Goal: Find specific page/section: Find specific page/section

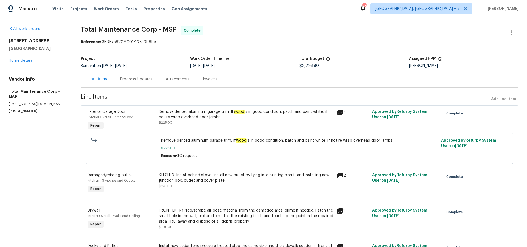
scroll to position [137, 0]
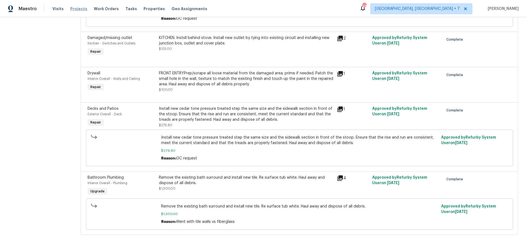
click at [79, 9] on span "Projects" at bounding box center [78, 8] width 17 height 5
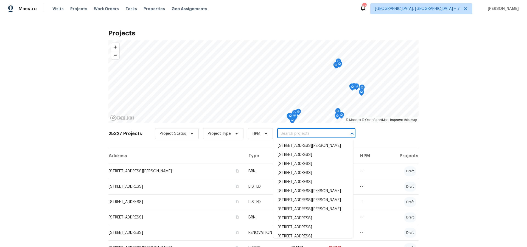
click at [299, 135] on input "text" at bounding box center [308, 134] width 63 height 9
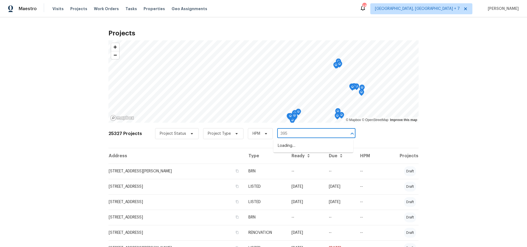
type input "395 p"
click at [300, 160] on li "[STREET_ADDRESS]" at bounding box center [314, 155] width 80 height 9
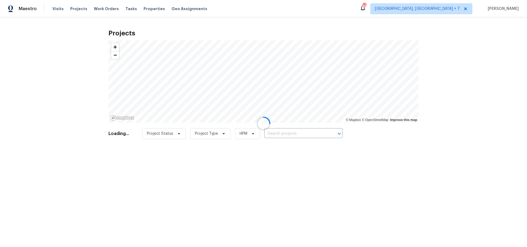
type input "[STREET_ADDRESS]"
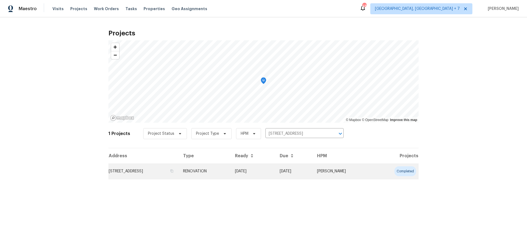
click at [156, 174] on td "[STREET_ADDRESS]" at bounding box center [143, 171] width 70 height 15
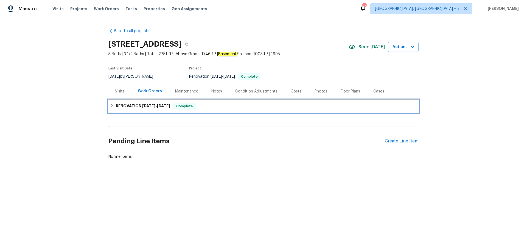
click at [133, 104] on h6 "RENOVATION [DATE] - [DATE]" at bounding box center [143, 106] width 54 height 7
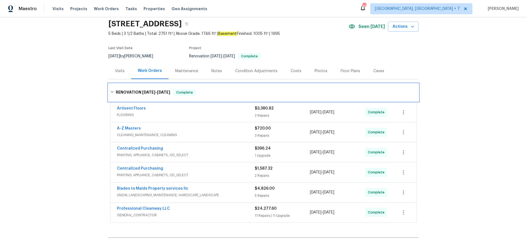
scroll to position [27, 0]
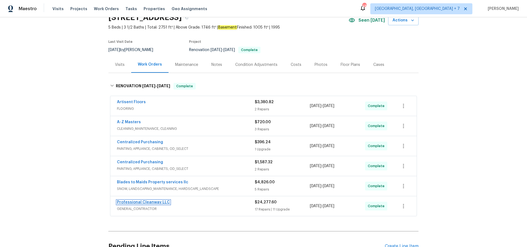
click at [143, 202] on link "Professional Cleanway LLC" at bounding box center [143, 203] width 53 height 4
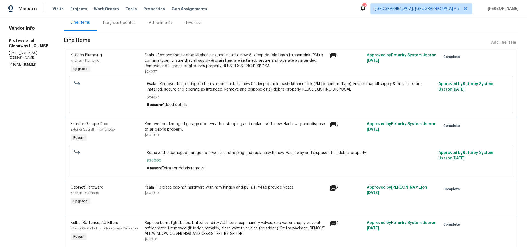
scroll to position [56, 0]
click at [75, 11] on span "Projects" at bounding box center [78, 8] width 17 height 5
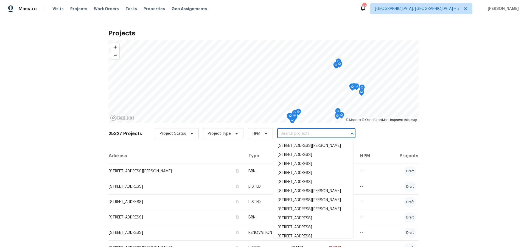
click at [293, 135] on input "text" at bounding box center [308, 134] width 63 height 9
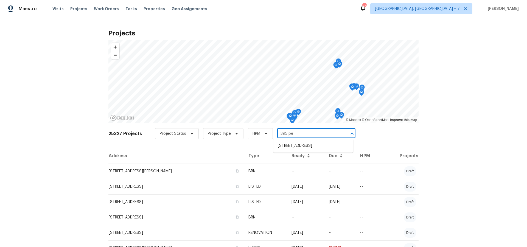
type input "395 pen"
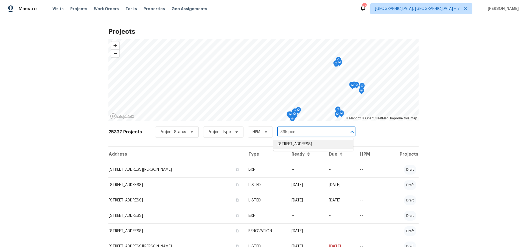
click at [295, 146] on li "[STREET_ADDRESS]" at bounding box center [314, 144] width 80 height 9
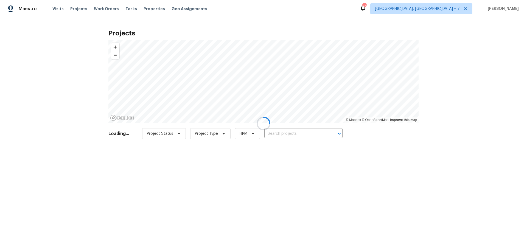
type input "[STREET_ADDRESS]"
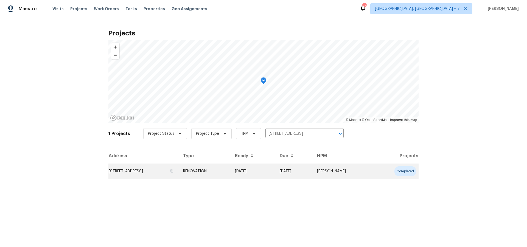
click at [166, 172] on td "[STREET_ADDRESS]" at bounding box center [143, 171] width 70 height 15
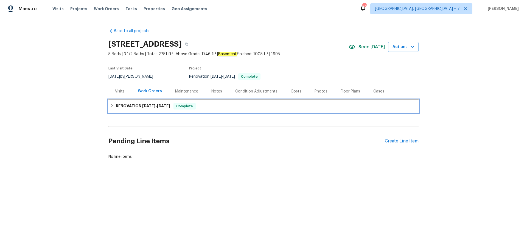
click at [131, 107] on h6 "RENOVATION [DATE] - [DATE]" at bounding box center [143, 106] width 54 height 7
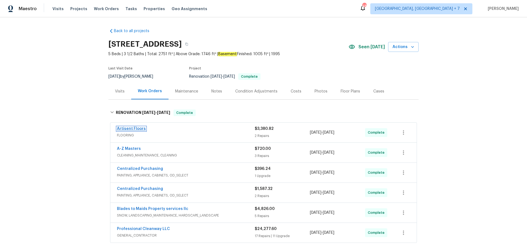
click at [129, 129] on link "Artisent Floors" at bounding box center [131, 129] width 29 height 4
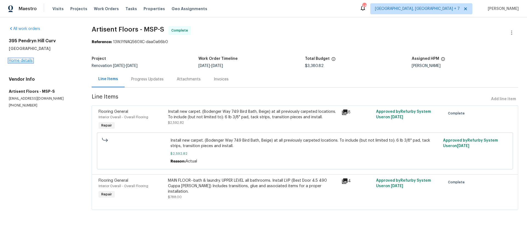
click at [26, 62] on link "Home details" at bounding box center [21, 61] width 24 height 4
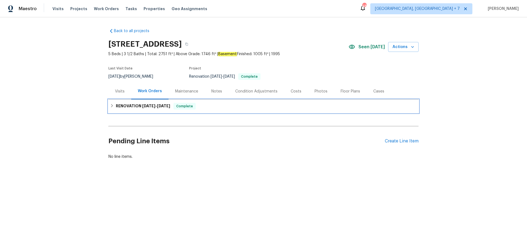
click at [125, 107] on h6 "RENOVATION [DATE] - [DATE]" at bounding box center [143, 106] width 54 height 7
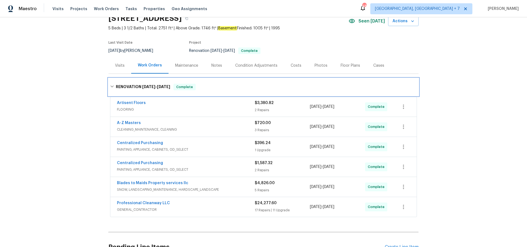
scroll to position [29, 0]
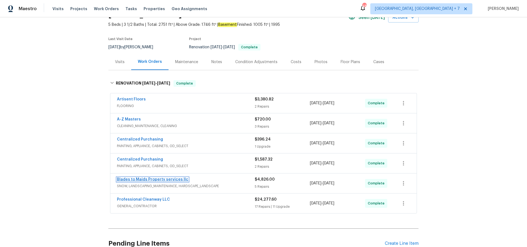
click at [156, 179] on link "Blades to Maids Property services llc" at bounding box center [152, 180] width 71 height 4
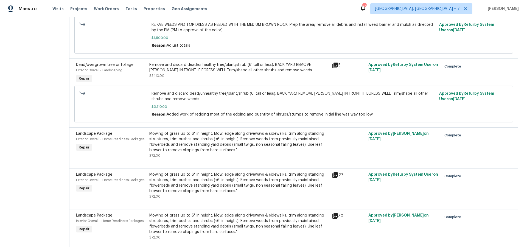
scroll to position [171, 0]
